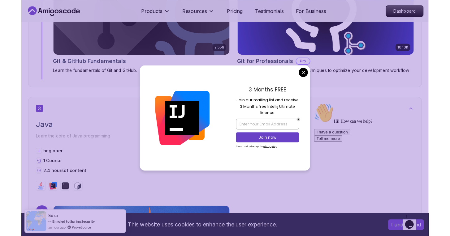
scroll to position [668, 0]
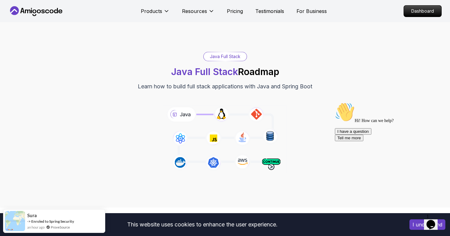
scroll to position [0, 0]
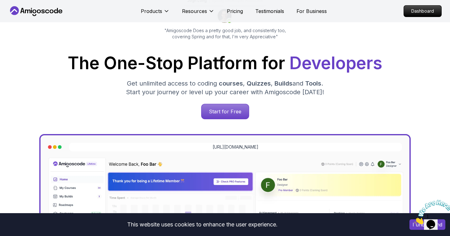
scroll to position [68, 0]
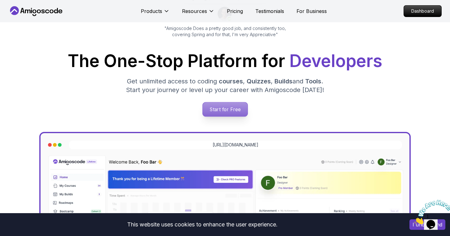
click at [239, 110] on p "Start for Free" at bounding box center [224, 109] width 45 height 14
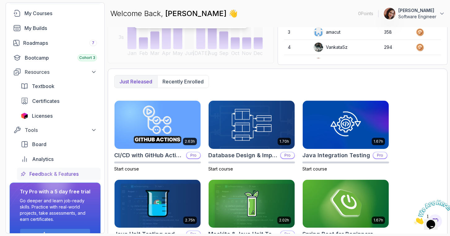
scroll to position [45, 0]
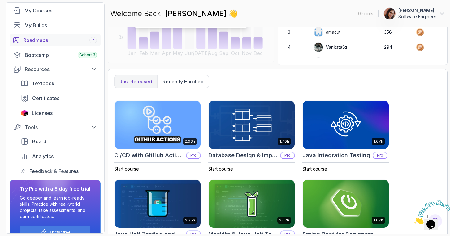
click at [58, 39] on div "Roadmaps 7" at bounding box center [60, 40] width 74 height 7
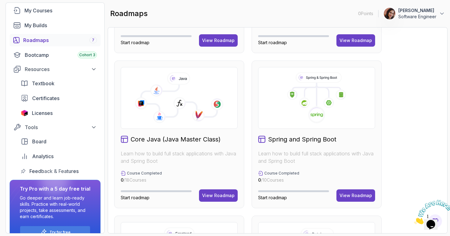
scroll to position [148, 0]
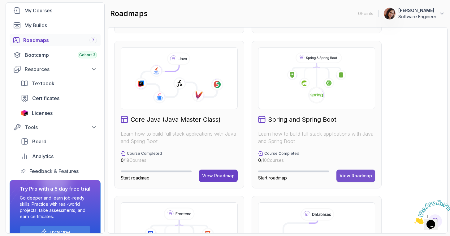
click at [354, 180] on button "View Roadmap" at bounding box center [355, 176] width 39 height 12
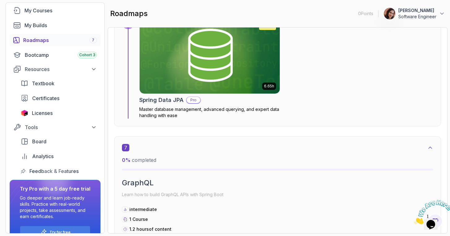
scroll to position [1542, 0]
